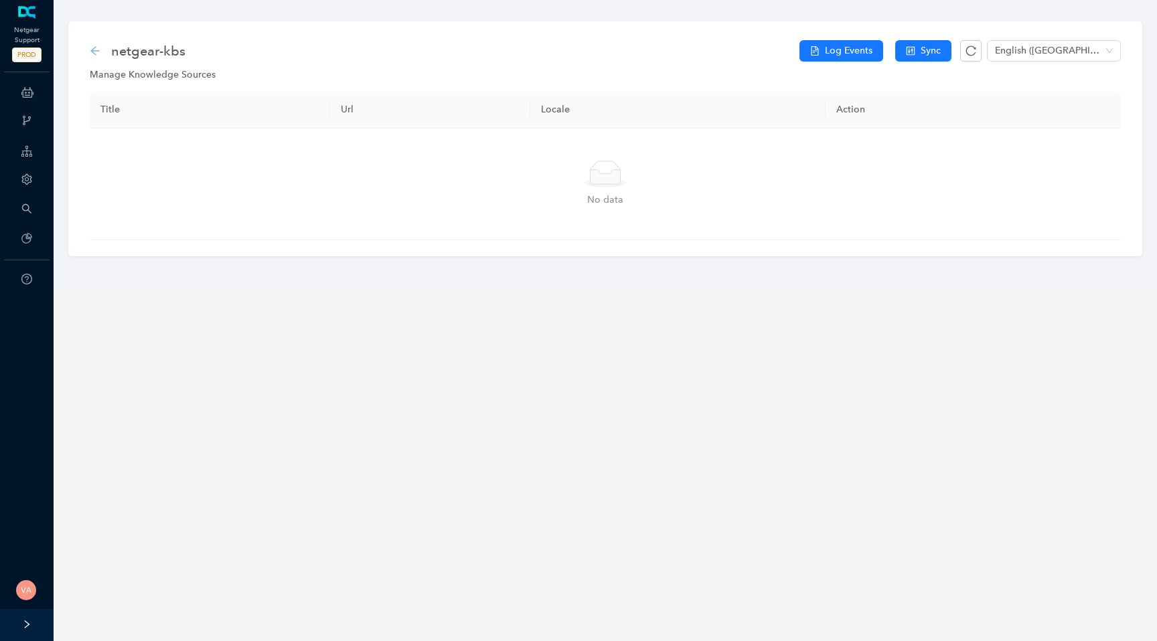
click at [91, 53] on icon "arrow-left" at bounding box center [95, 51] width 11 height 11
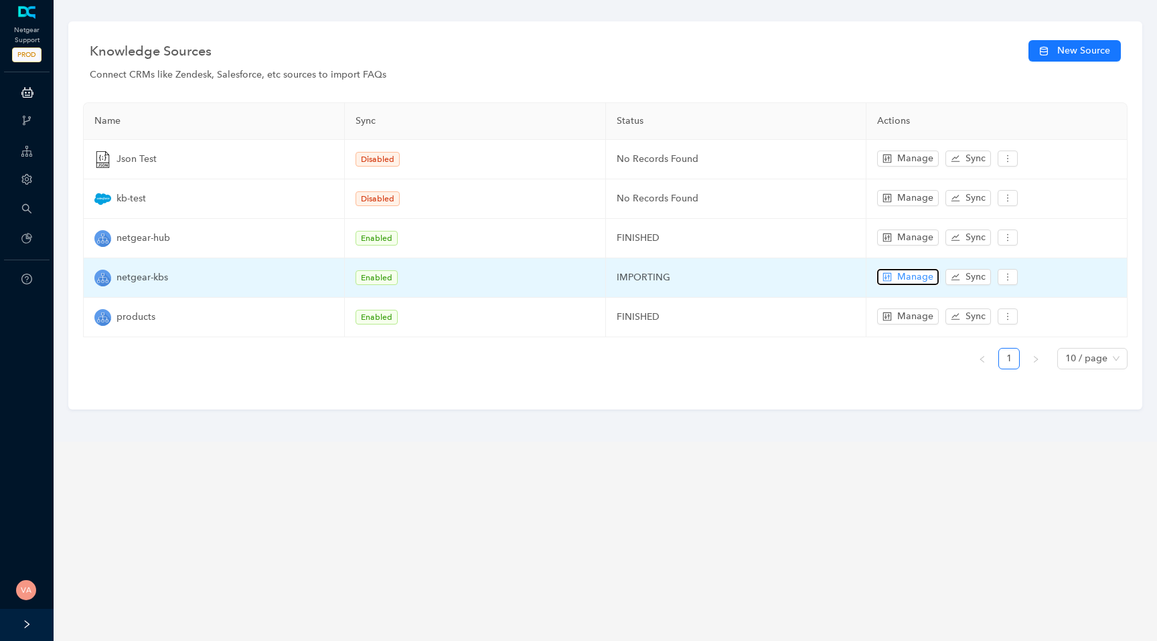
click at [905, 277] on span "Manage" at bounding box center [915, 277] width 36 height 15
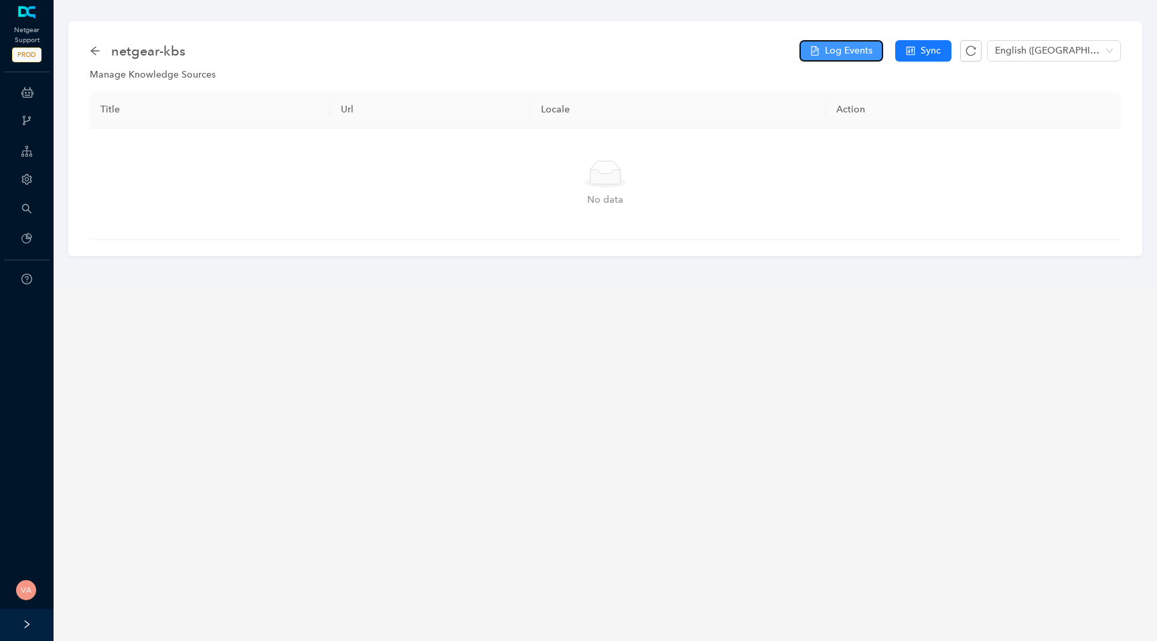
click at [849, 57] on span "Log Events" at bounding box center [849, 51] width 48 height 15
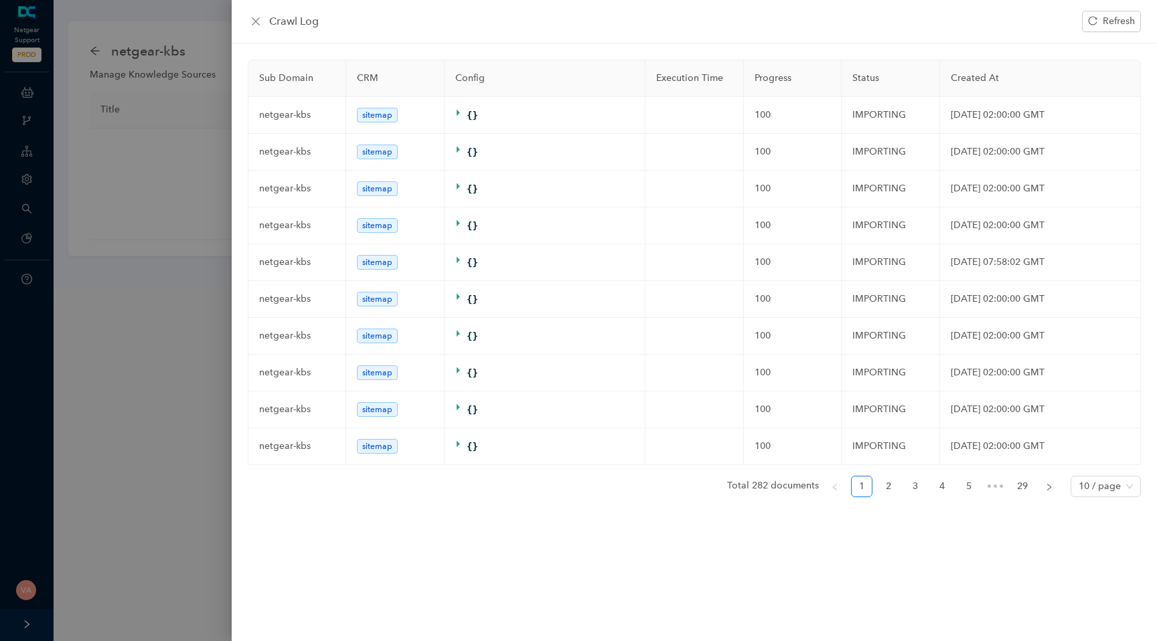
click at [912, 481] on div "Sub Domain CRM Config Execution Time Progress Status Created At netgear-kbs sit…" at bounding box center [694, 279] width 893 height 438
click at [917, 487] on link "3" at bounding box center [915, 487] width 20 height 20
click at [1027, 492] on link "29" at bounding box center [1022, 487] width 20 height 20
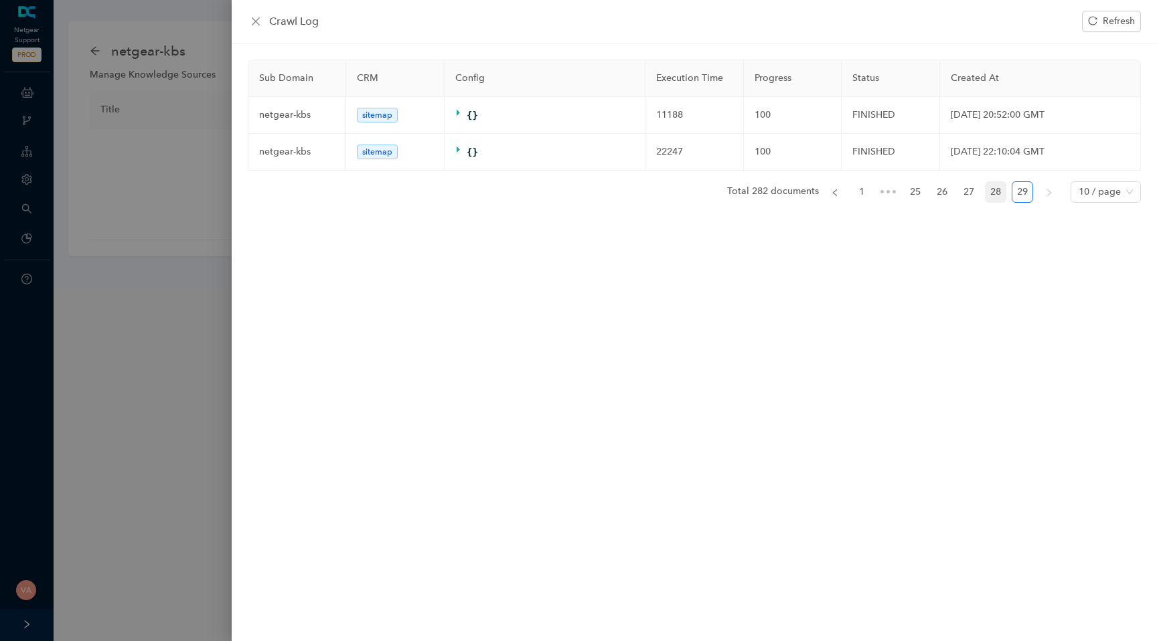
click at [999, 197] on link "28" at bounding box center [995, 192] width 20 height 20
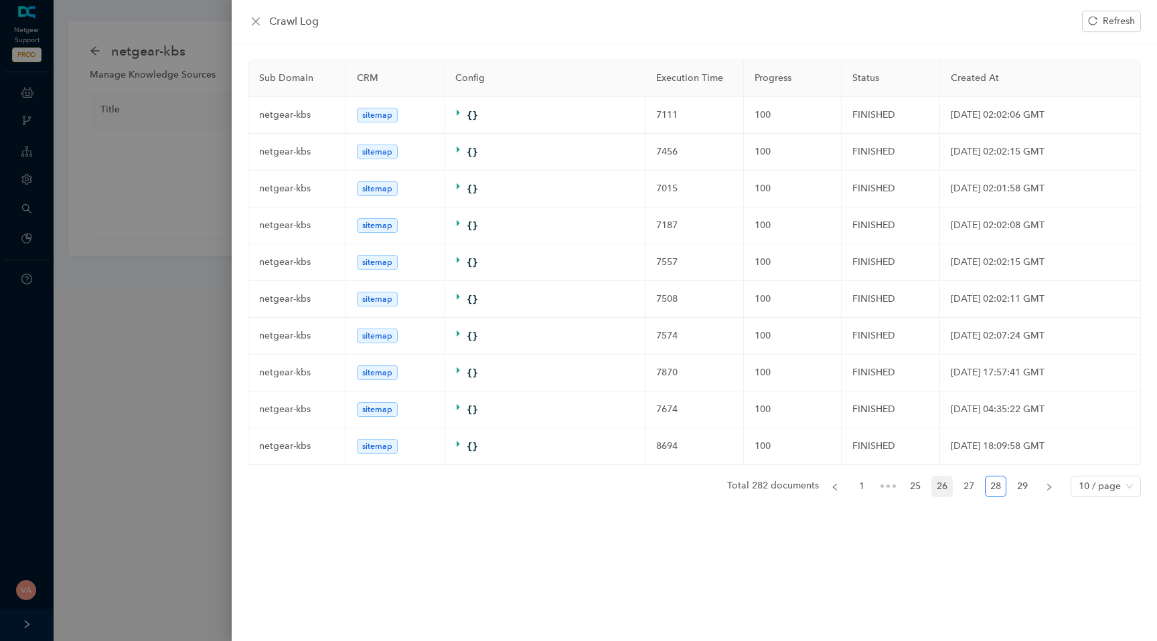
click at [950, 497] on link "26" at bounding box center [942, 487] width 20 height 20
click at [894, 497] on link "24" at bounding box center [888, 487] width 20 height 20
click at [936, 497] on link "25" at bounding box center [942, 487] width 20 height 20
click at [882, 497] on link "24" at bounding box center [888, 487] width 20 height 20
click at [861, 494] on link "22" at bounding box center [861, 487] width 20 height 20
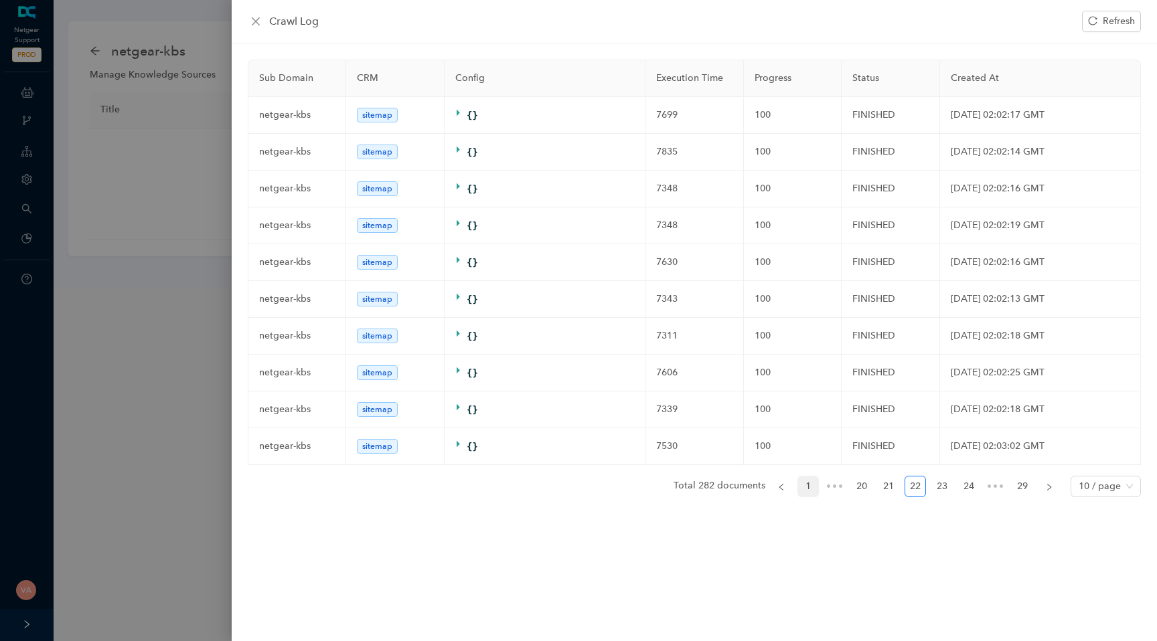
click at [810, 497] on link "1" at bounding box center [808, 487] width 20 height 20
click at [887, 497] on link "2" at bounding box center [888, 487] width 20 height 20
click at [908, 495] on link "3" at bounding box center [915, 487] width 20 height 20
click at [944, 493] on link "4" at bounding box center [942, 487] width 20 height 20
click at [960, 491] on link "6" at bounding box center [968, 487] width 20 height 20
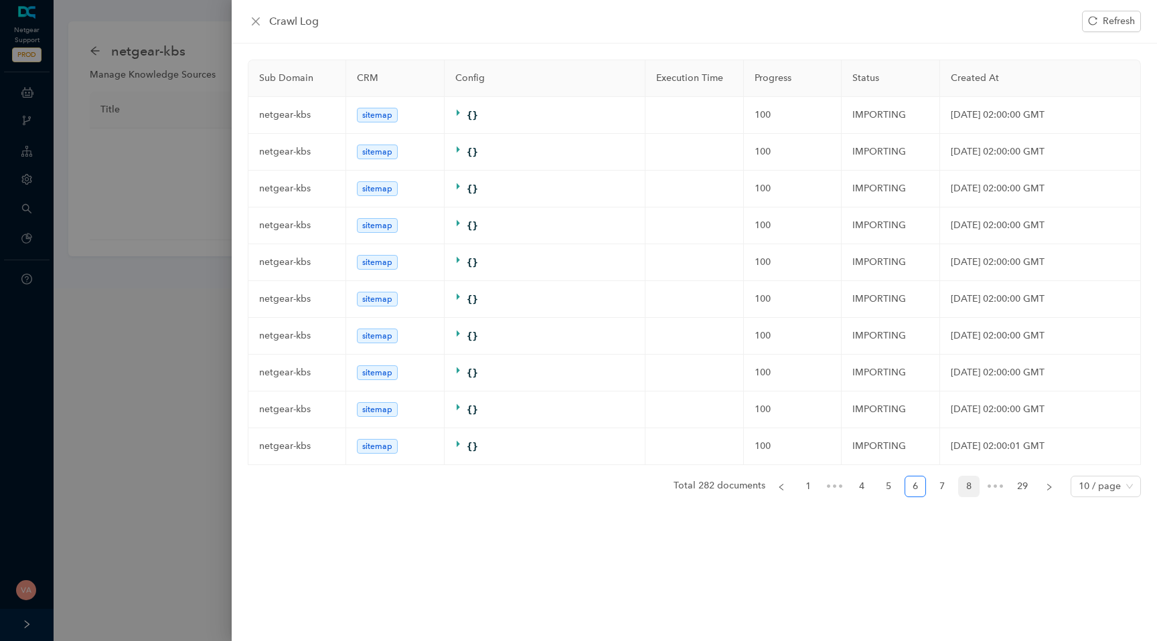
click at [966, 491] on link "8" at bounding box center [968, 487] width 20 height 20
click at [968, 491] on link "10" at bounding box center [968, 487] width 20 height 20
click at [968, 491] on link "12" at bounding box center [968, 487] width 20 height 20
click at [968, 491] on link "14" at bounding box center [968, 487] width 20 height 20
click at [968, 491] on link "16" at bounding box center [968, 487] width 20 height 20
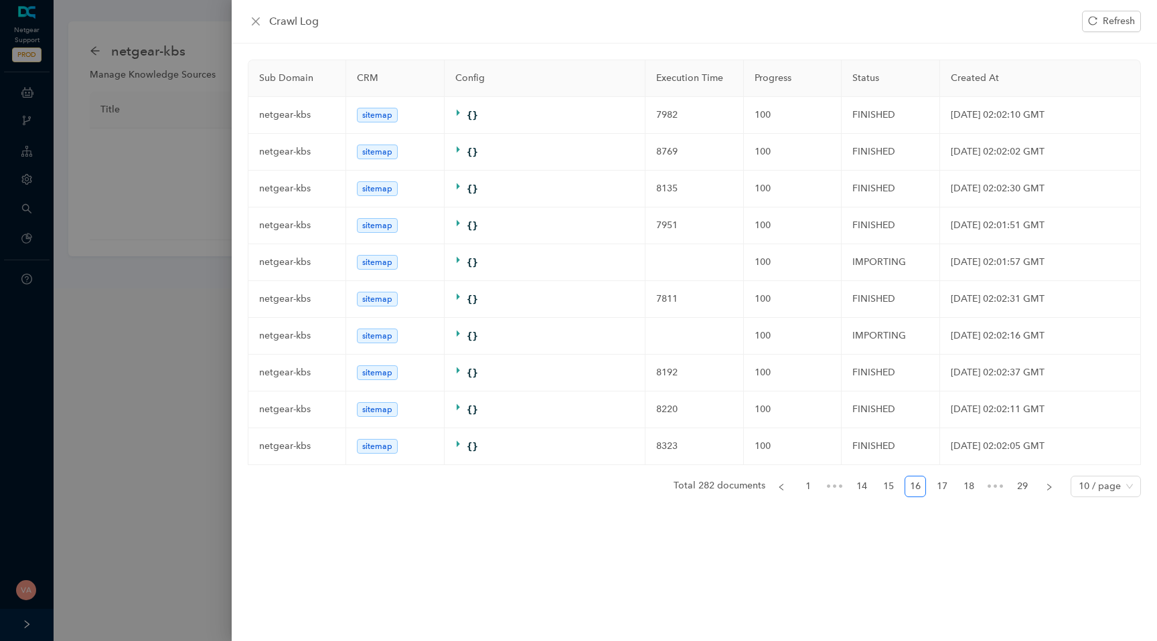
click at [968, 491] on link "18" at bounding box center [968, 487] width 20 height 20
click at [968, 491] on link "20" at bounding box center [968, 487] width 20 height 20
click at [876, 548] on div "Sub Domain CRM Config Execution Time Progress Status Created At netgear-kbs sit…" at bounding box center [694, 343] width 925 height 598
